Goal: Task Accomplishment & Management: Complete application form

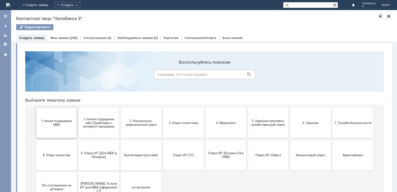
click at [52, 130] on button "1 линия поддержки МБК" at bounding box center [56, 123] width 40 height 30
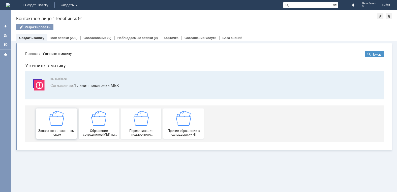
click at [71, 125] on div "Заявка по отложенным чекам" at bounding box center [56, 124] width 37 height 26
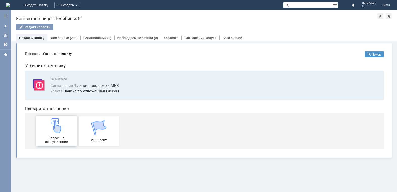
click at [67, 135] on div "Запрос на обслуживание" at bounding box center [56, 131] width 37 height 26
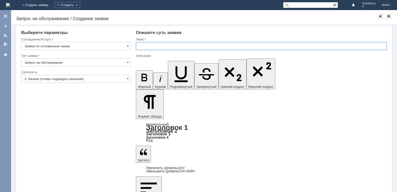
click at [155, 47] on input "text" at bounding box center [261, 46] width 251 height 8
type input "отложенные чеки"
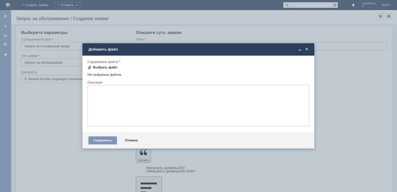
click at [103, 67] on div "Выбрать файл" at bounding box center [105, 68] width 24 height 4
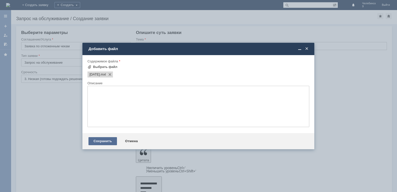
click at [107, 142] on div "Сохранить" at bounding box center [102, 141] width 28 height 8
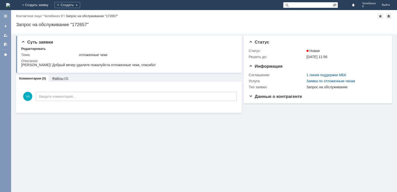
click at [64, 80] on div "(1)" at bounding box center [66, 79] width 4 height 4
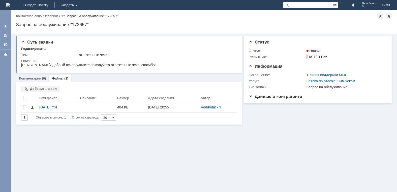
click at [32, 80] on link "Комментарии" at bounding box center [30, 79] width 22 height 4
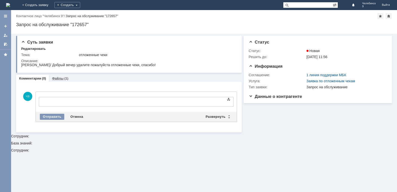
click at [62, 80] on link "Файлы" at bounding box center [58, 79] width 12 height 4
